Goal: Information Seeking & Learning: Learn about a topic

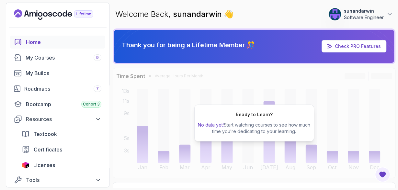
click at [261, 83] on div "Ready to Learn? No data yet! Start watching courses to see how much time you’re…" at bounding box center [254, 123] width 283 height 110
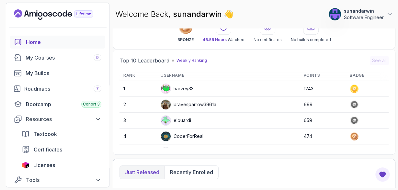
scroll to position [338, 0]
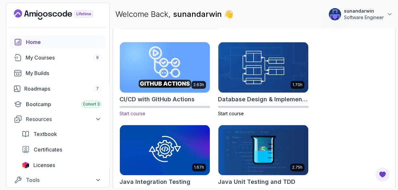
click at [183, 62] on img at bounding box center [165, 67] width 95 height 53
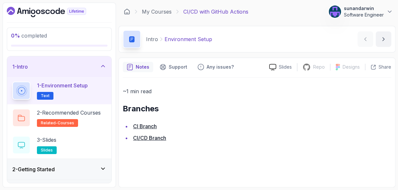
click at [152, 129] on link "CI Branch" at bounding box center [145, 126] width 24 height 6
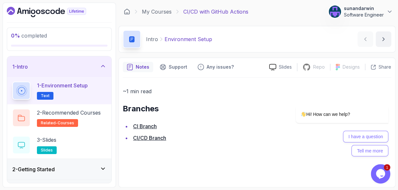
click at [378, 176] on icon "Chat widget" at bounding box center [380, 174] width 9 height 10
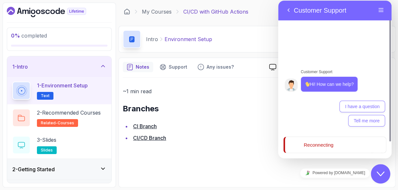
click at [378, 174] on icon "Close Chat This icon closes the chat window." at bounding box center [381, 174] width 8 height 8
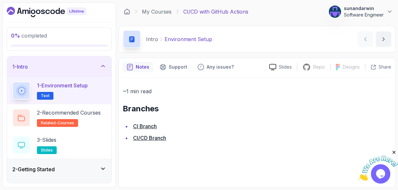
click at [157, 137] on link "CI/CD Branch" at bounding box center [149, 138] width 33 height 6
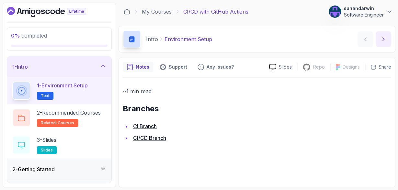
click at [385, 38] on icon "next content" at bounding box center [383, 39] width 6 height 6
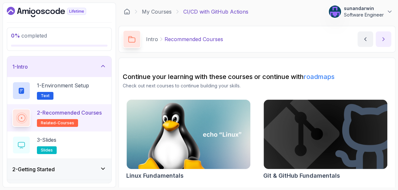
click at [385, 38] on icon "next content" at bounding box center [383, 39] width 6 height 6
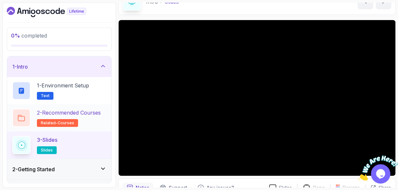
scroll to position [75, 0]
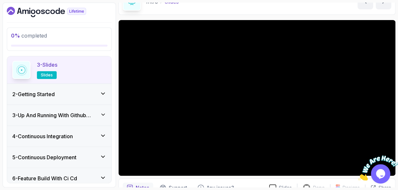
click at [90, 93] on div "2 - Getting Started" at bounding box center [59, 94] width 94 height 8
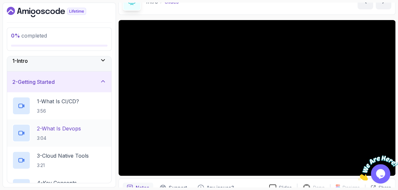
scroll to position [0, 0]
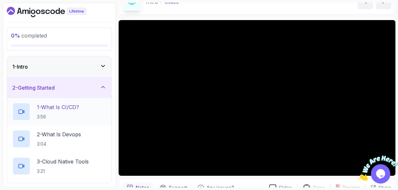
click at [70, 104] on p "1 - What Is CI/CD?" at bounding box center [58, 107] width 42 height 8
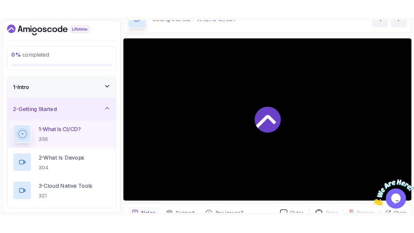
scroll to position [70, 0]
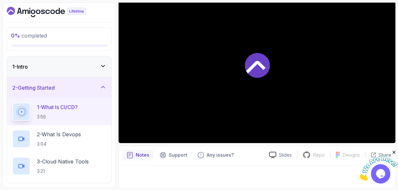
drag, startPoint x: 383, startPoint y: 136, endPoint x: 392, endPoint y: 137, distance: 8.9
click at [384, 136] on div at bounding box center [257, 65] width 277 height 156
click at [394, 139] on div at bounding box center [257, 65] width 277 height 156
click at [391, 134] on div at bounding box center [257, 65] width 277 height 156
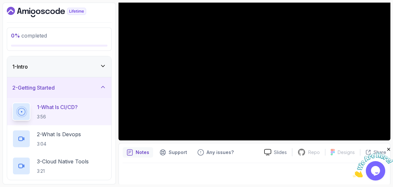
scroll to position [18, 0]
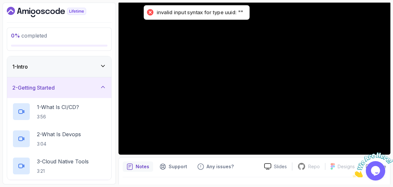
scroll to position [18, 0]
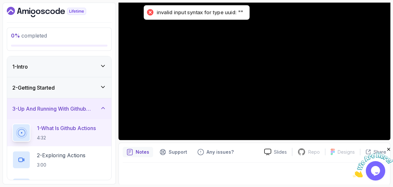
scroll to position [18, 0]
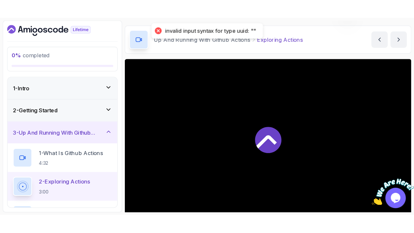
scroll to position [94, 0]
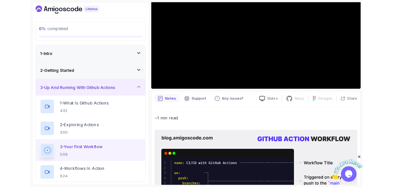
scroll to position [48, 0]
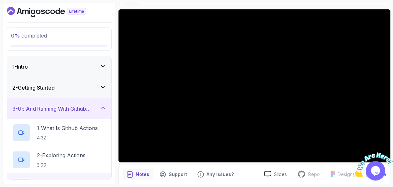
click at [384, 154] on img at bounding box center [373, 166] width 40 height 26
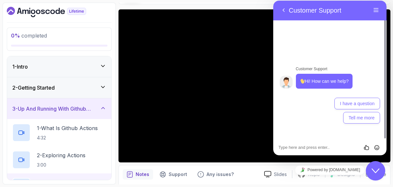
click at [377, 172] on icon "Chat widget" at bounding box center [376, 171] width 8 height 5
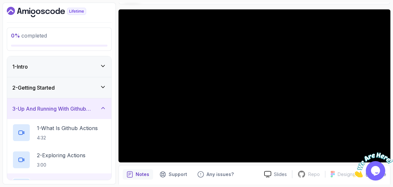
click at [382, 154] on img at bounding box center [373, 166] width 40 height 26
click at [0, 0] on iframe at bounding box center [0, 0] width 0 height 0
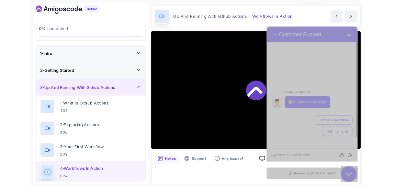
scroll to position [18, 0]
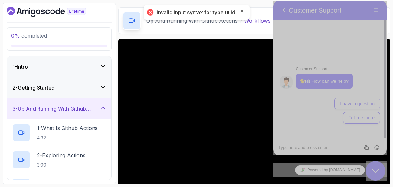
click at [380, 170] on div "Close Chat This icon closes the chat window." at bounding box center [375, 171] width 19 height 8
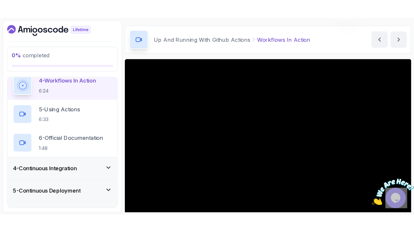
scroll to position [38, 0]
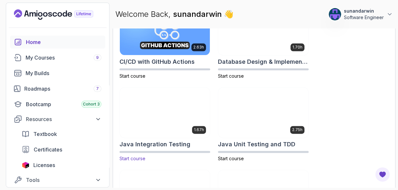
scroll to position [300, 0]
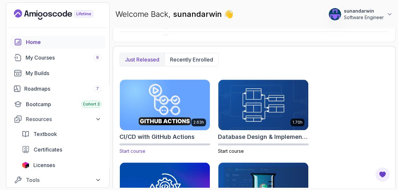
click at [165, 106] on img at bounding box center [165, 104] width 95 height 53
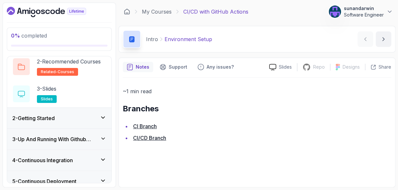
scroll to position [75, 0]
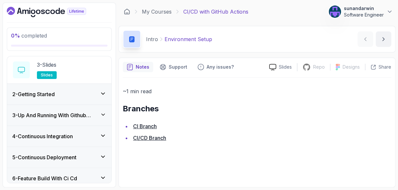
click at [94, 95] on div "2 - Getting Started" at bounding box center [59, 94] width 94 height 8
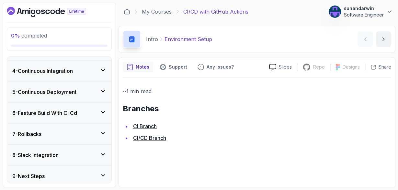
scroll to position [170, 0]
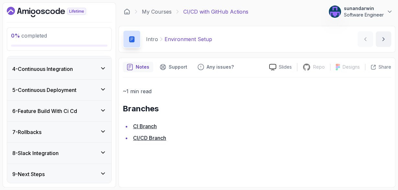
click at [96, 70] on div "4 - Continuous Integration" at bounding box center [59, 69] width 94 height 8
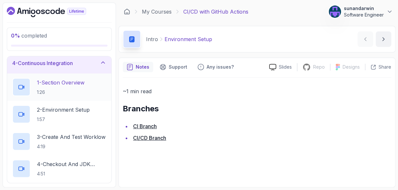
scroll to position [29, 0]
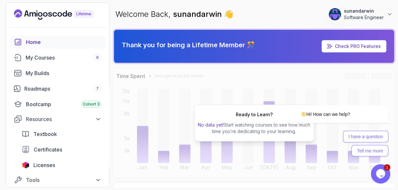
click at [382, 170] on icon "Chat widget" at bounding box center [380, 174] width 9 height 10
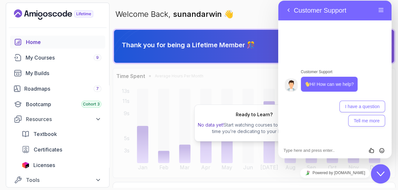
click at [381, 172] on icon "Close Chat This icon closes the chat window." at bounding box center [381, 174] width 8 height 8
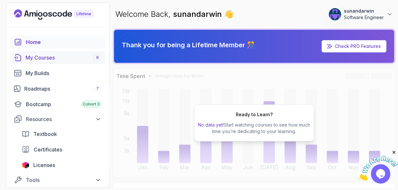
click at [77, 53] on link "My Courses 9" at bounding box center [57, 57] width 95 height 13
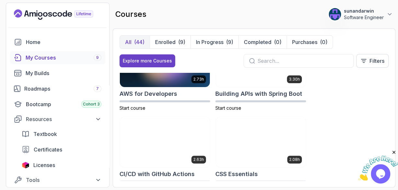
scroll to position [113, 0]
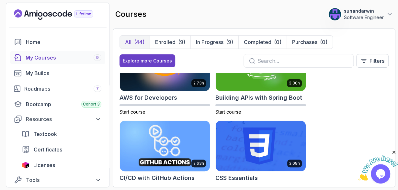
click at [169, 134] on img at bounding box center [165, 145] width 95 height 53
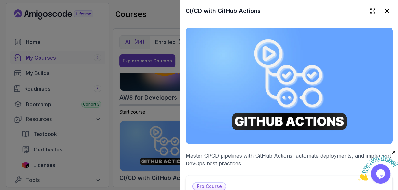
click at [139, 143] on div at bounding box center [199, 95] width 398 height 190
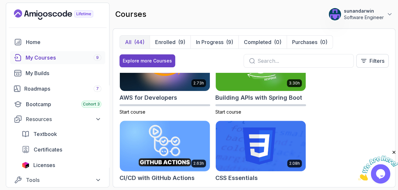
click at [152, 148] on img at bounding box center [165, 145] width 95 height 53
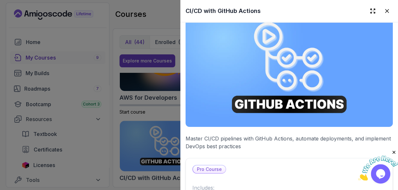
scroll to position [167, 0]
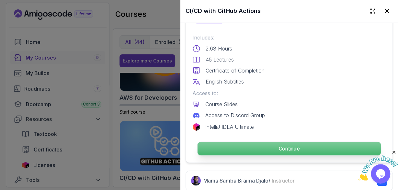
click at [271, 150] on p "Continue" at bounding box center [289, 149] width 183 height 14
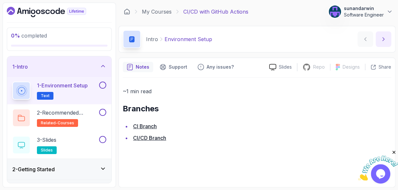
click at [380, 40] on icon "next content" at bounding box center [383, 39] width 6 height 6
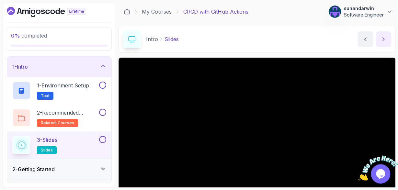
click at [380, 40] on icon "next content" at bounding box center [383, 39] width 6 height 6
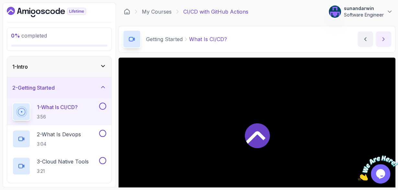
click at [380, 40] on icon "next content" at bounding box center [383, 39] width 6 height 6
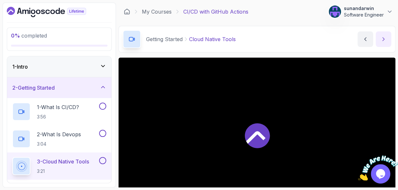
click at [380, 40] on icon "next content" at bounding box center [383, 39] width 6 height 6
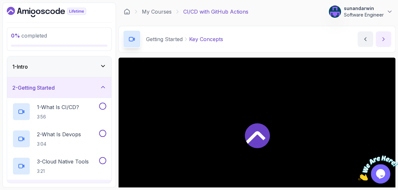
click at [380, 40] on icon "next content" at bounding box center [383, 39] width 6 height 6
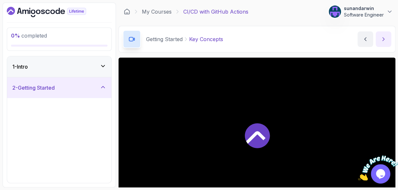
click at [380, 40] on icon "next content" at bounding box center [383, 39] width 6 height 6
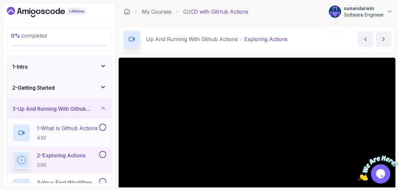
click at [43, 128] on p "1 - What Is Github Actions" at bounding box center [67, 128] width 61 height 8
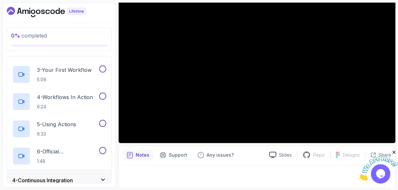
scroll to position [18, 0]
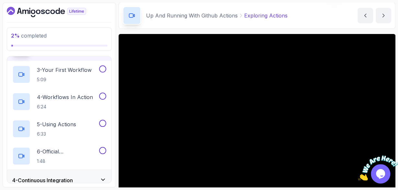
scroll to position [61, 0]
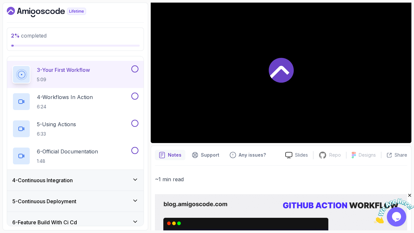
scroll to position [48, 0]
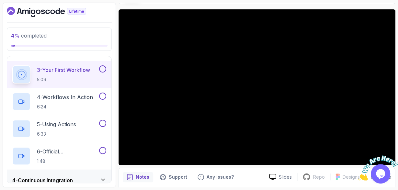
click at [387, 160] on img at bounding box center [378, 168] width 40 height 26
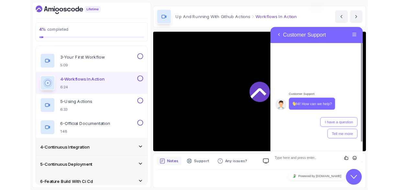
scroll to position [18, 0]
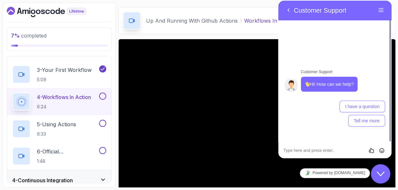
click at [384, 171] on icon "Close Chat This icon closes the chat window." at bounding box center [381, 174] width 8 height 8
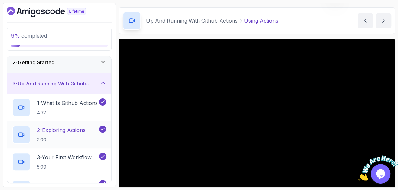
scroll to position [38, 0]
